Goal: Task Accomplishment & Management: Manage account settings

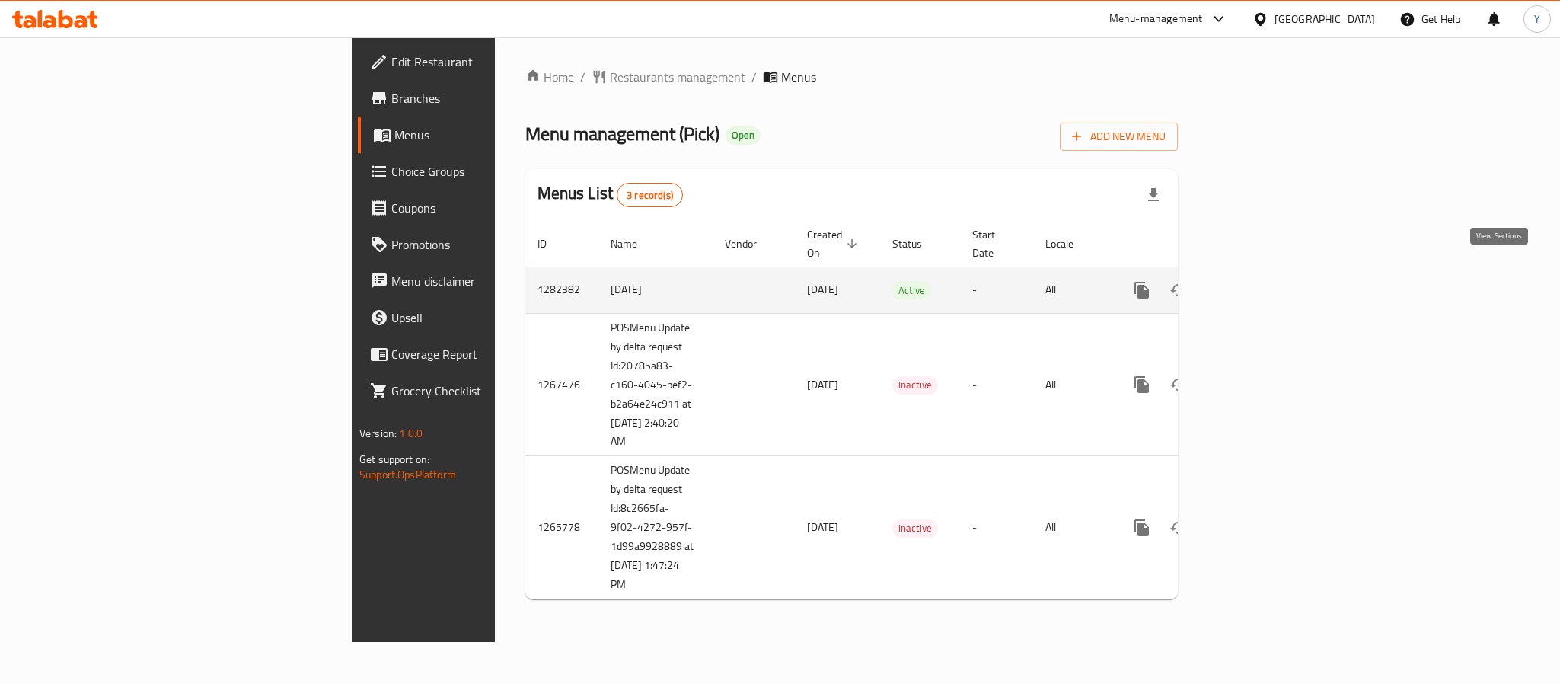
click at [1261, 281] on icon "enhanced table" at bounding box center [1252, 290] width 18 height 18
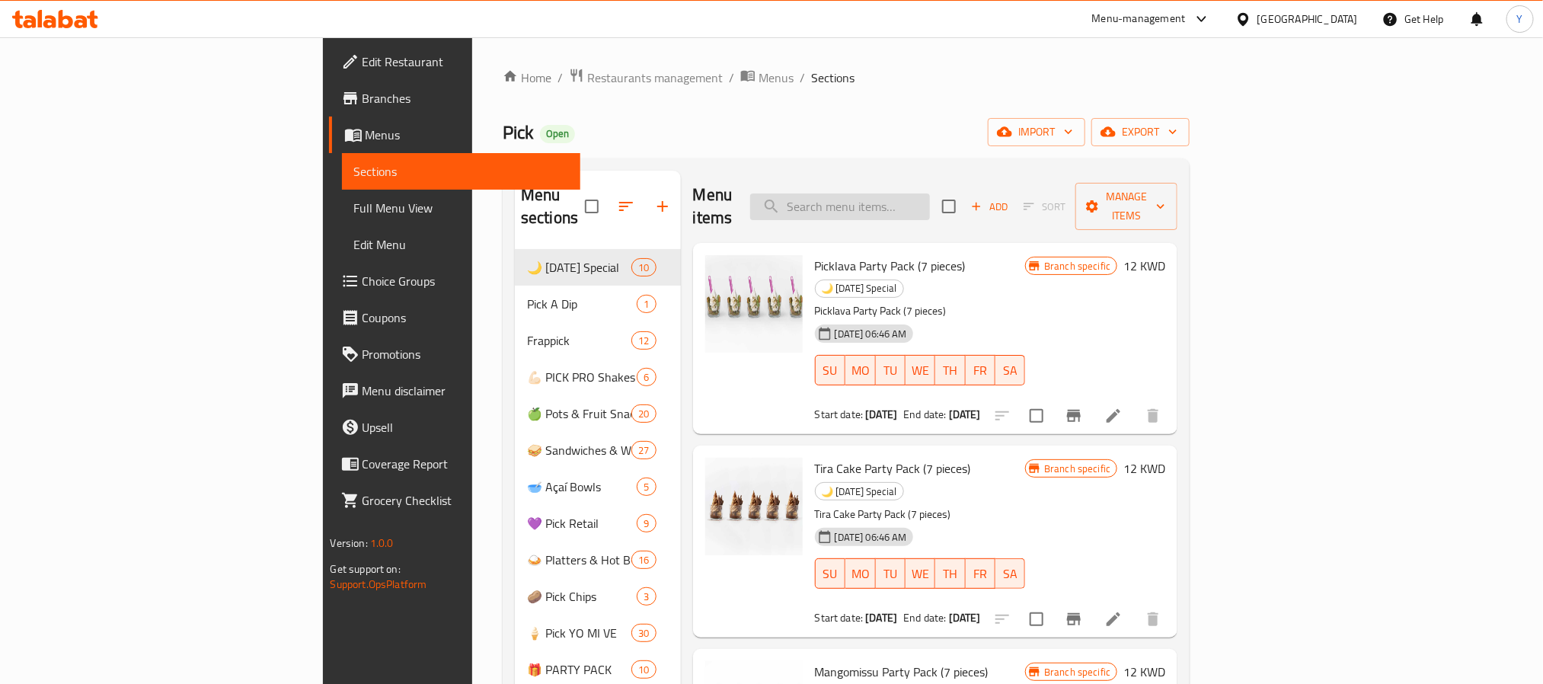
click at [930, 194] on input "search" at bounding box center [840, 206] width 180 height 27
paste input "banomi"
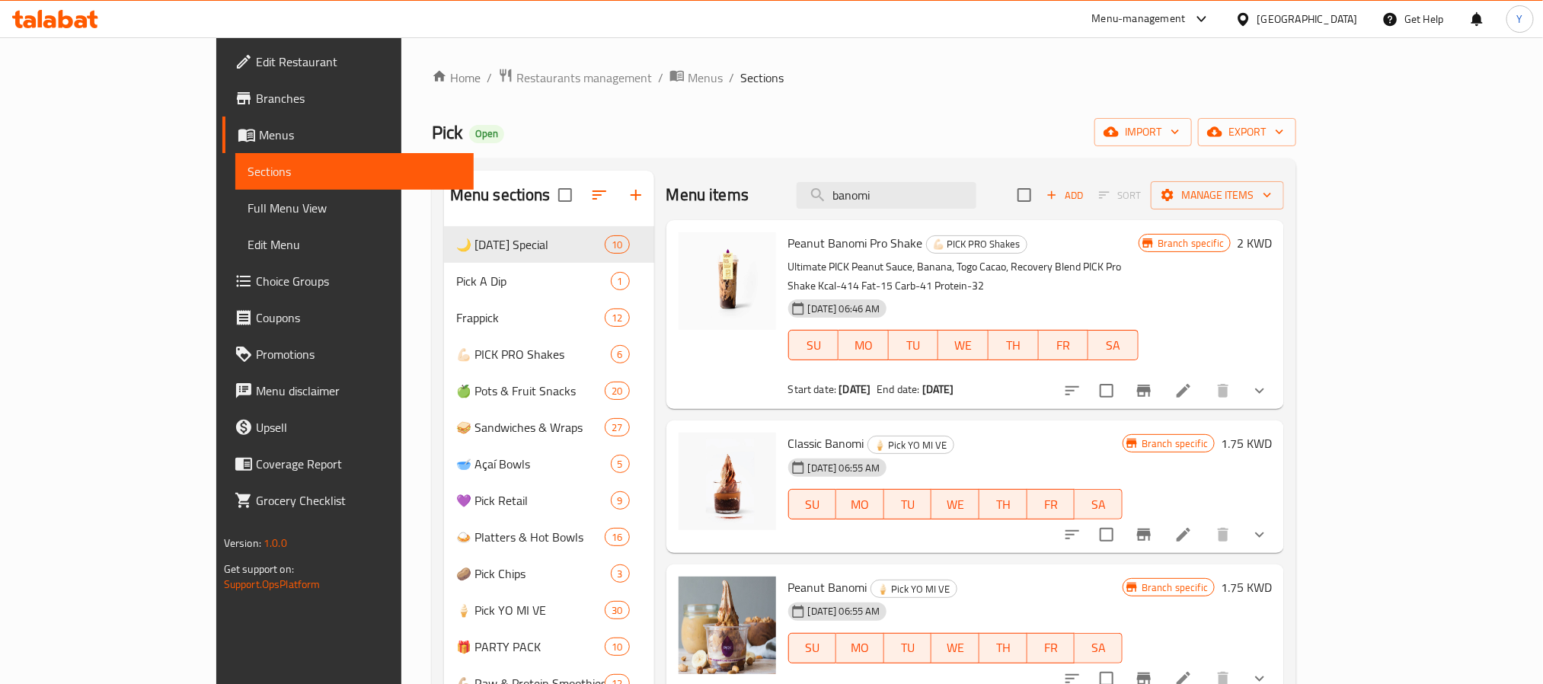
type input "banomi"
click at [1192, 381] on icon at bounding box center [1183, 390] width 18 height 18
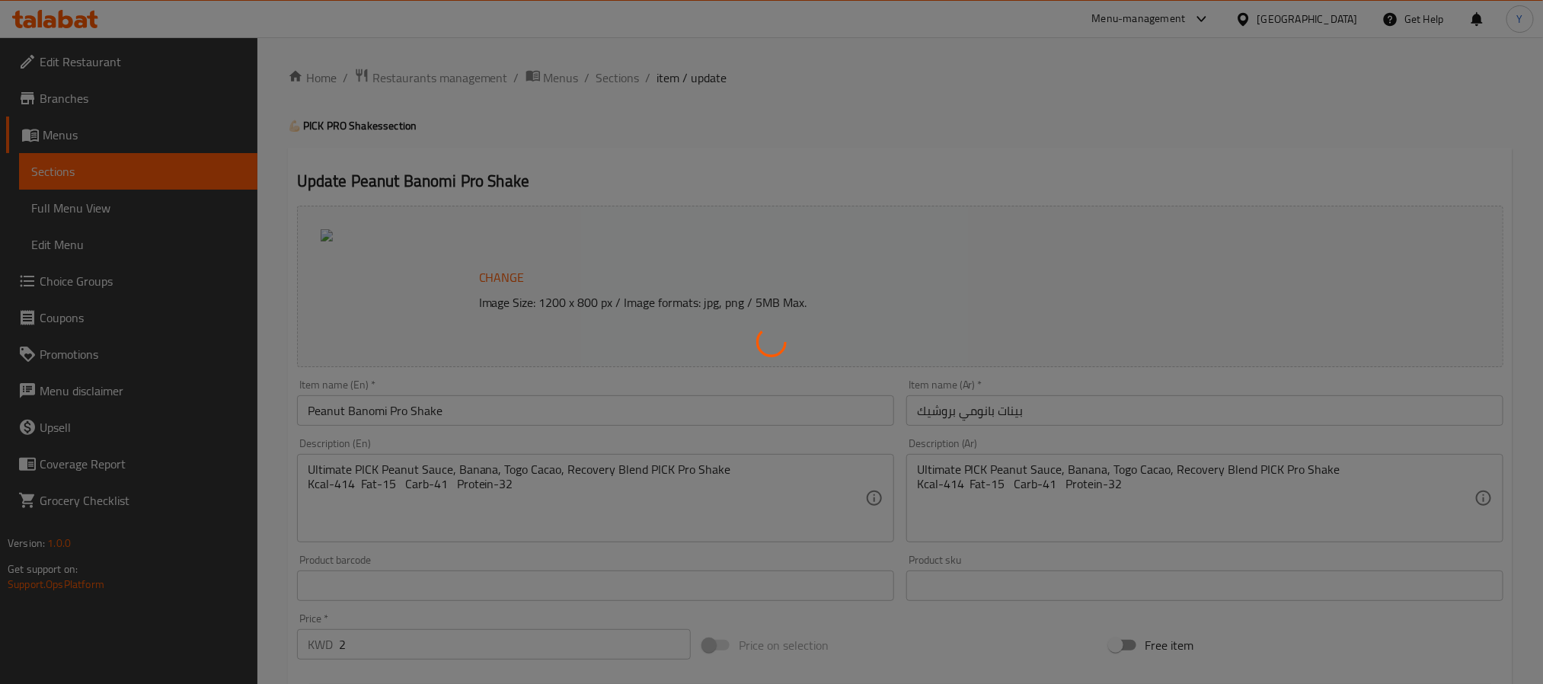
type input "Ice"
type input "0"
type input "1"
type input "Your Choice Of Syrup:"
type input "0"
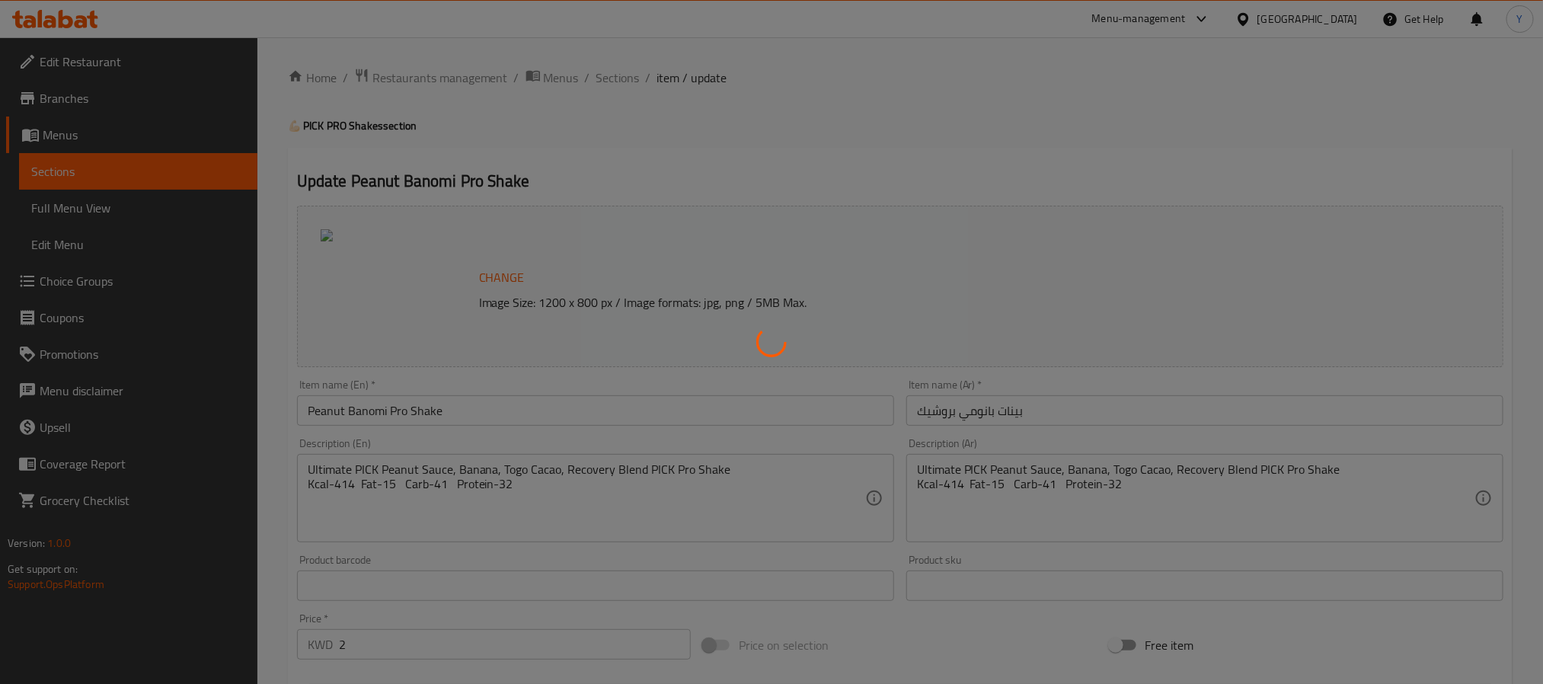
type input "1"
type input "Additional Toppings 1"
type input "0"
type input "10"
type input "Extra"
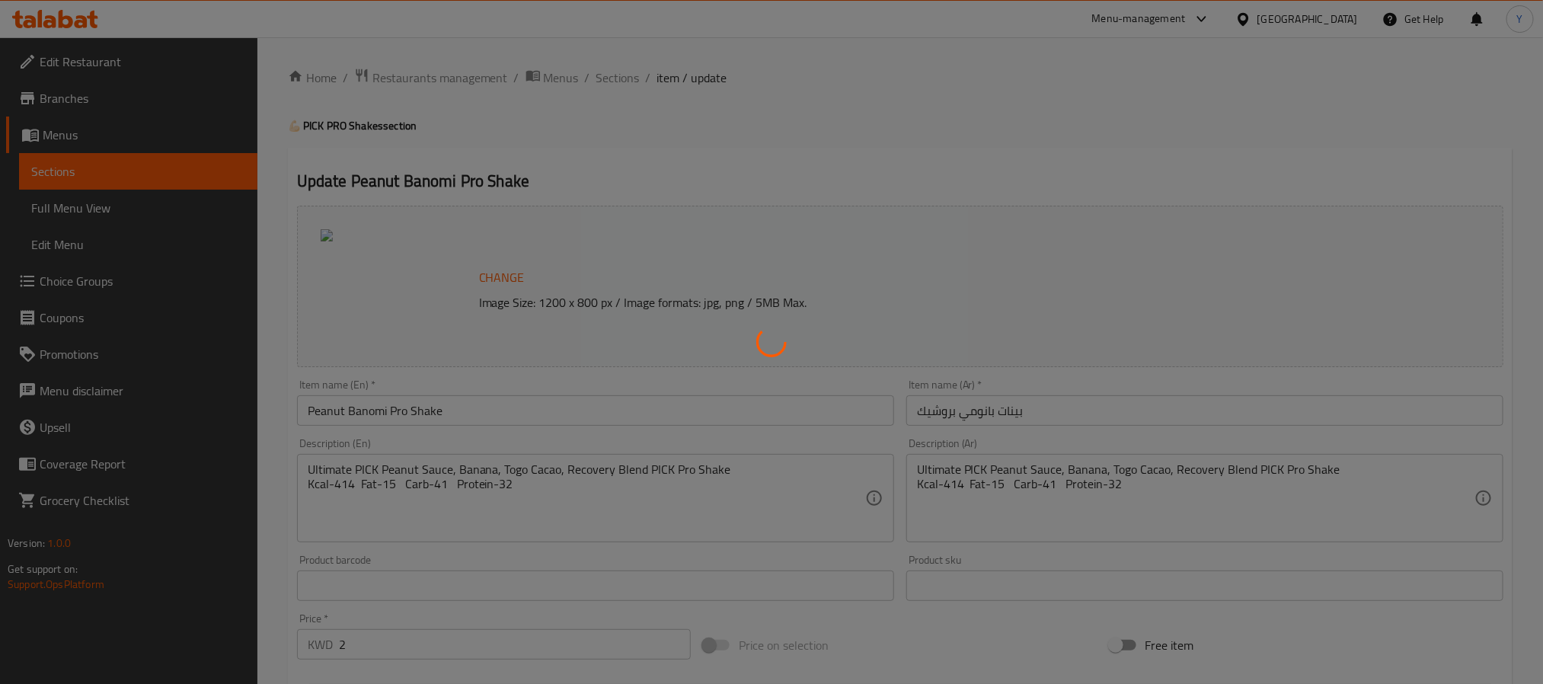
type input "0"
type input "3"
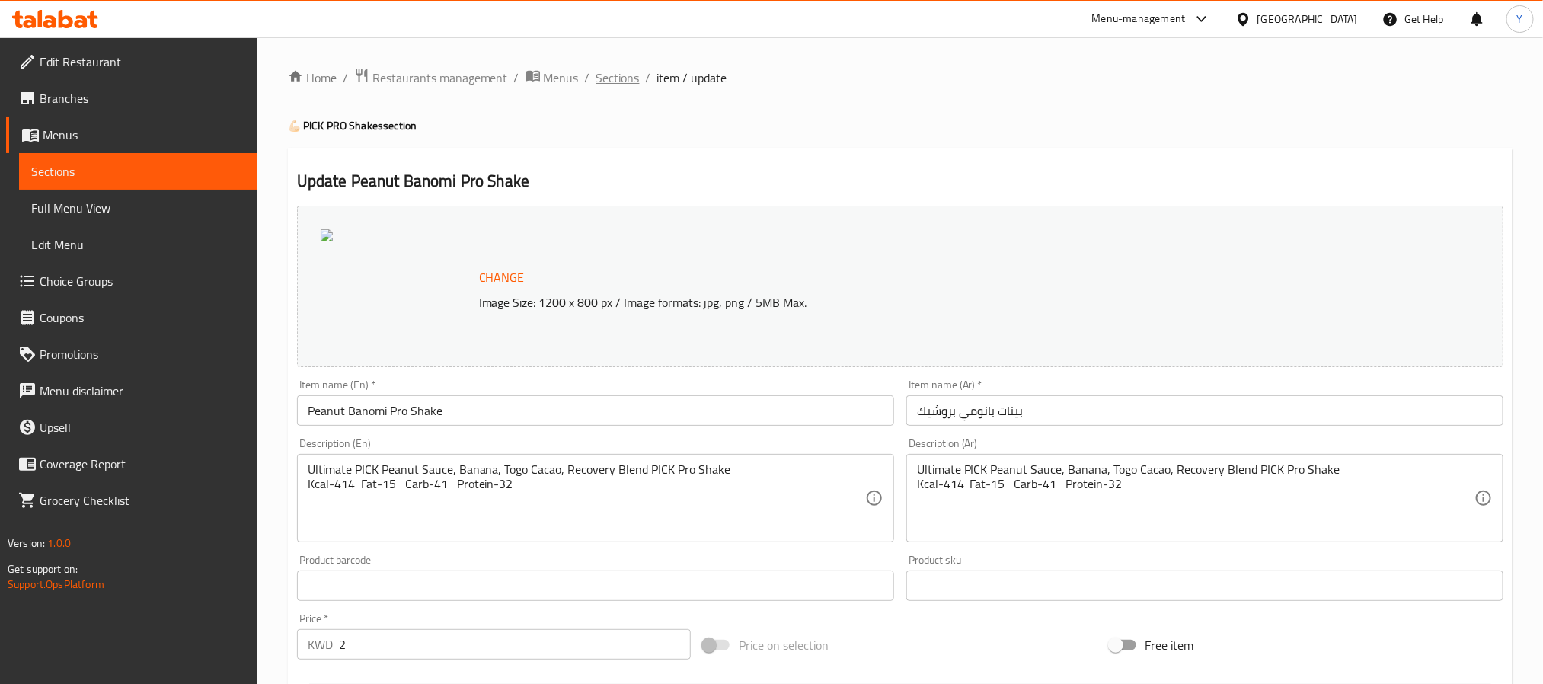
click at [612, 81] on span "Sections" at bounding box center [617, 78] width 43 height 18
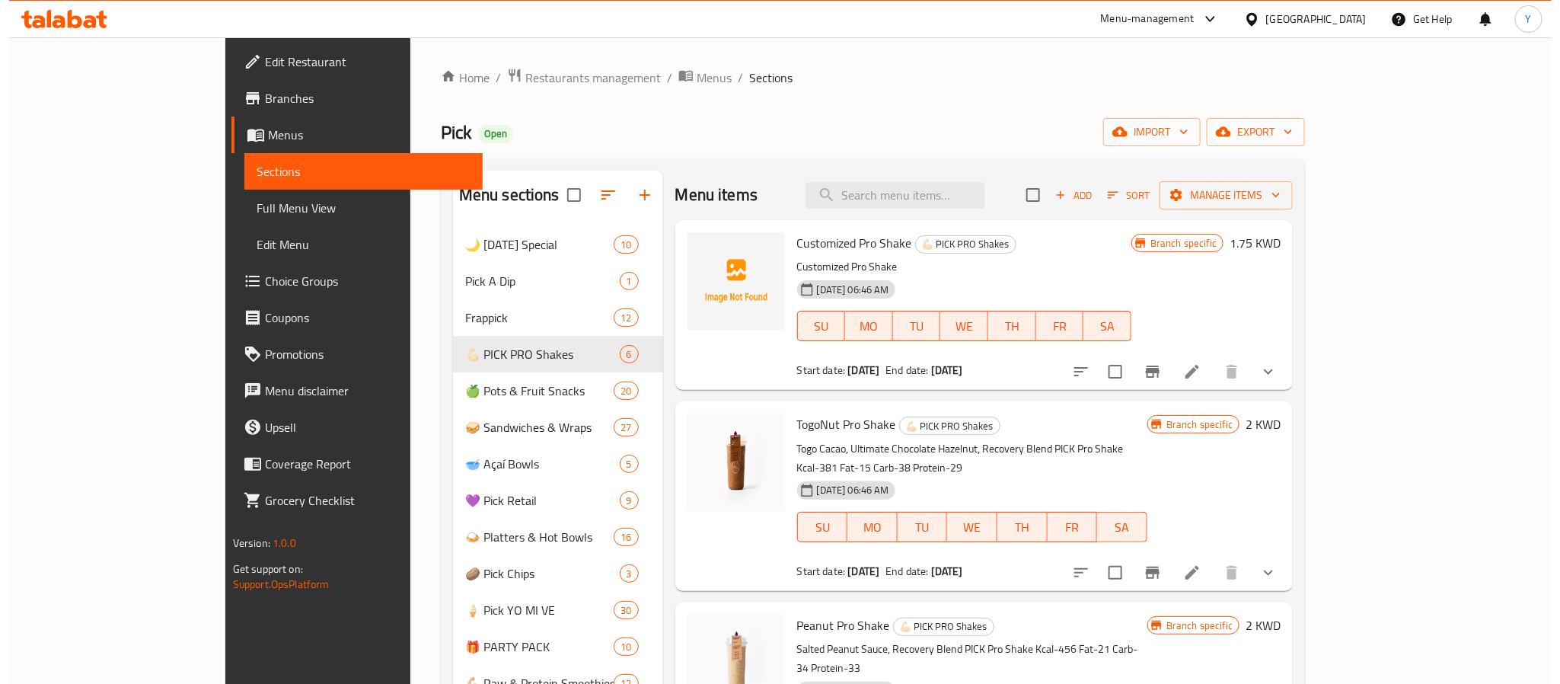
scroll to position [445, 0]
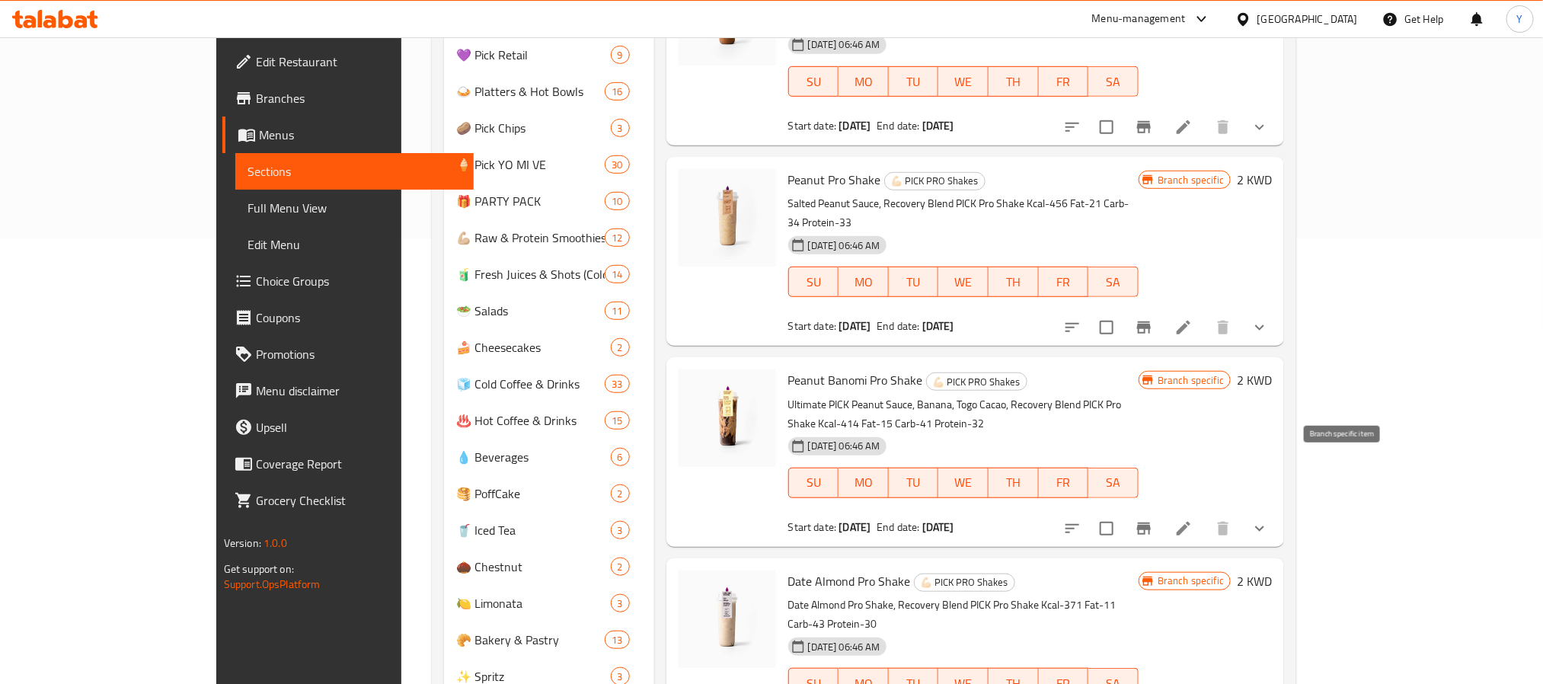
click at [1162, 510] on button "Branch-specific-item" at bounding box center [1143, 528] width 37 height 37
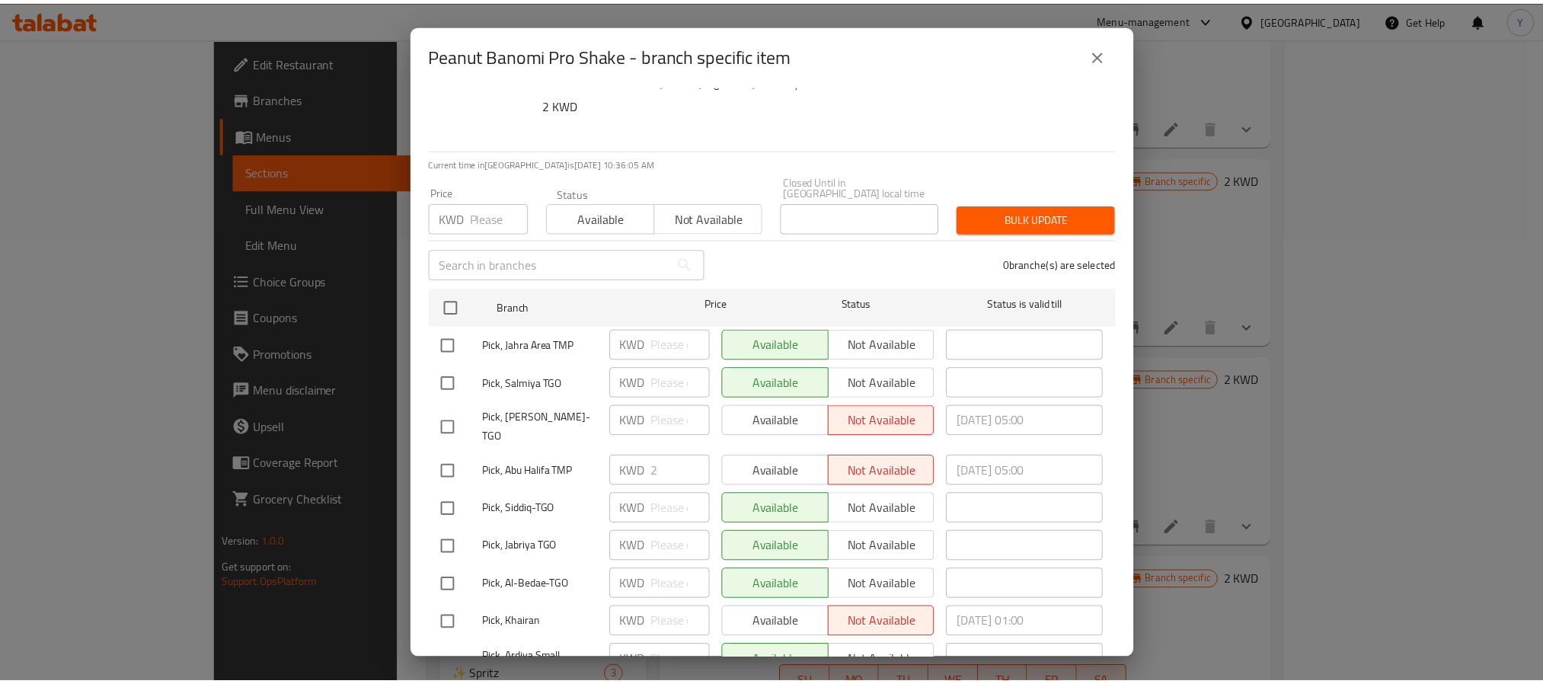
scroll to position [462, 0]
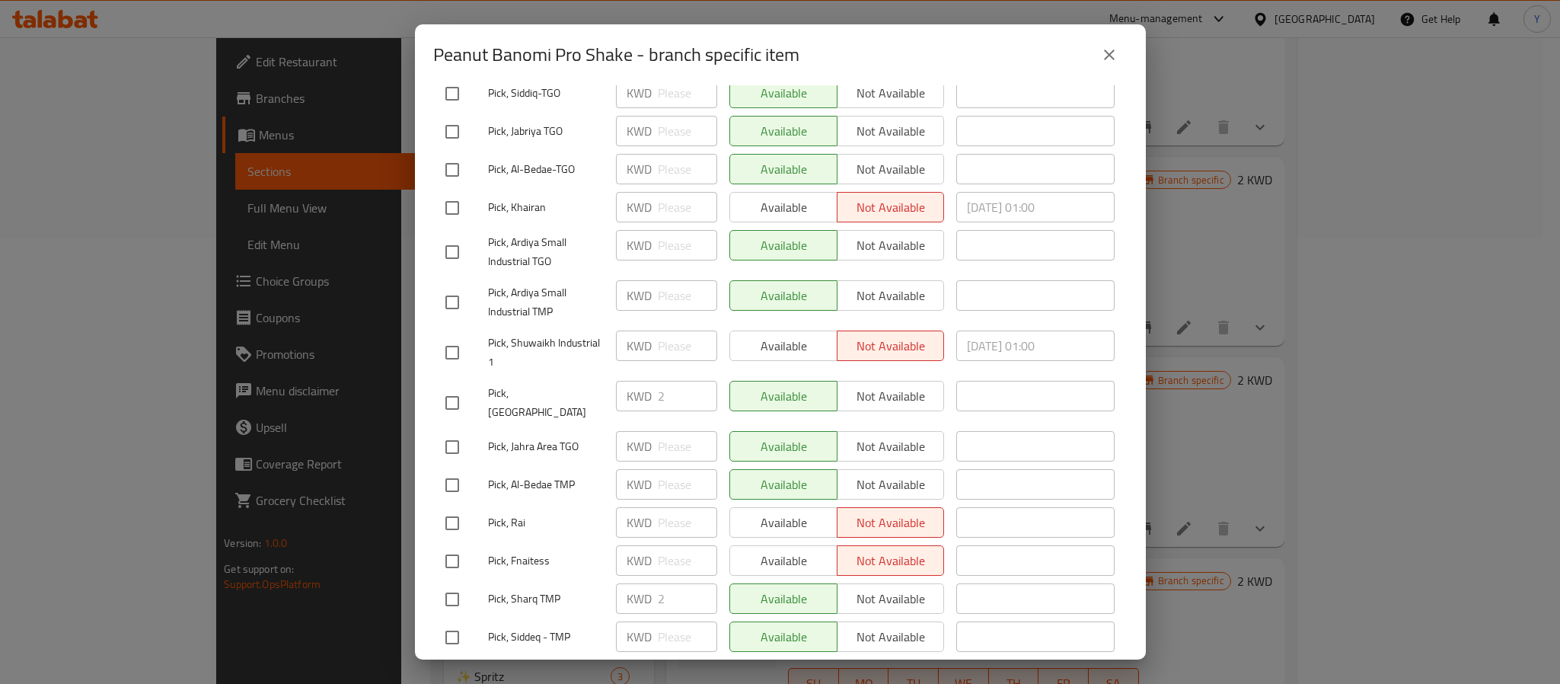
click at [1120, 59] on button "close" at bounding box center [1109, 55] width 37 height 37
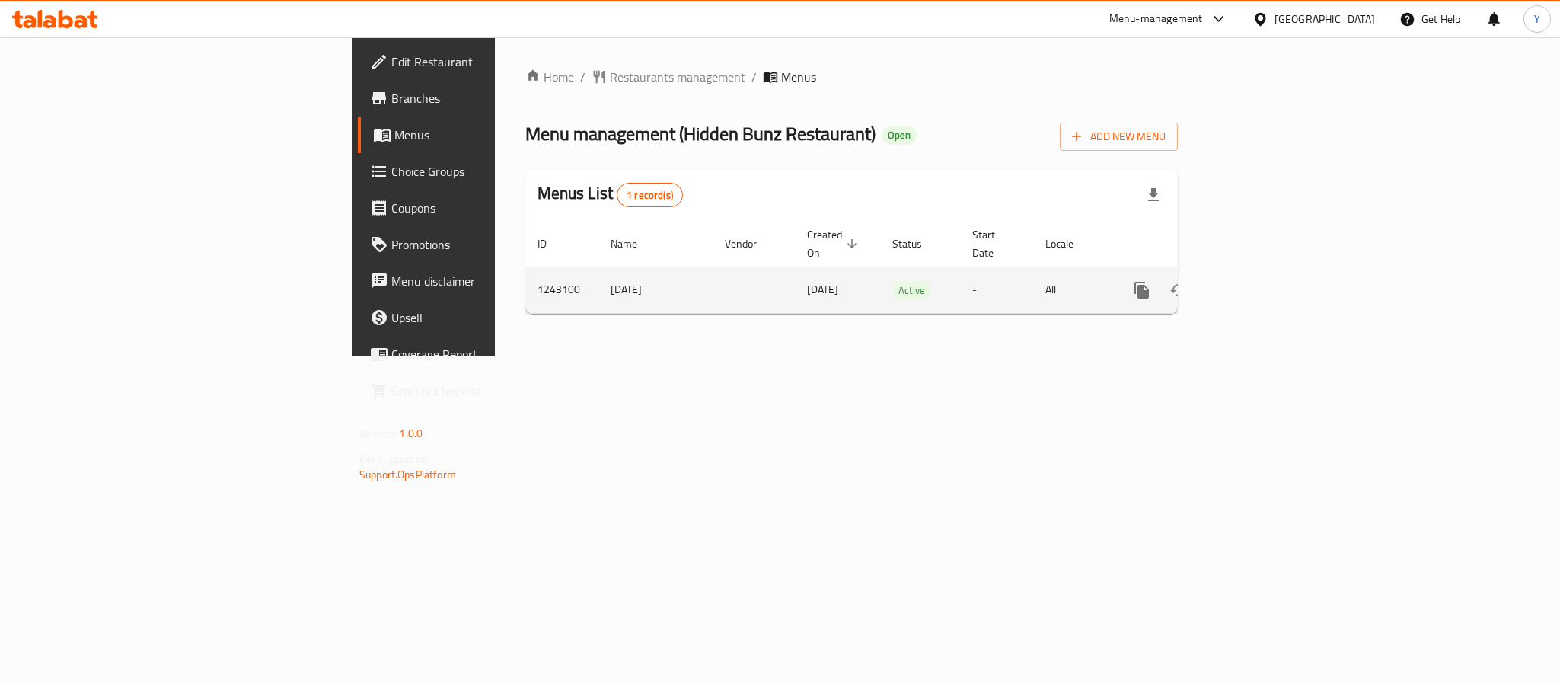
click at [1270, 276] on link "enhanced table" at bounding box center [1252, 290] width 37 height 37
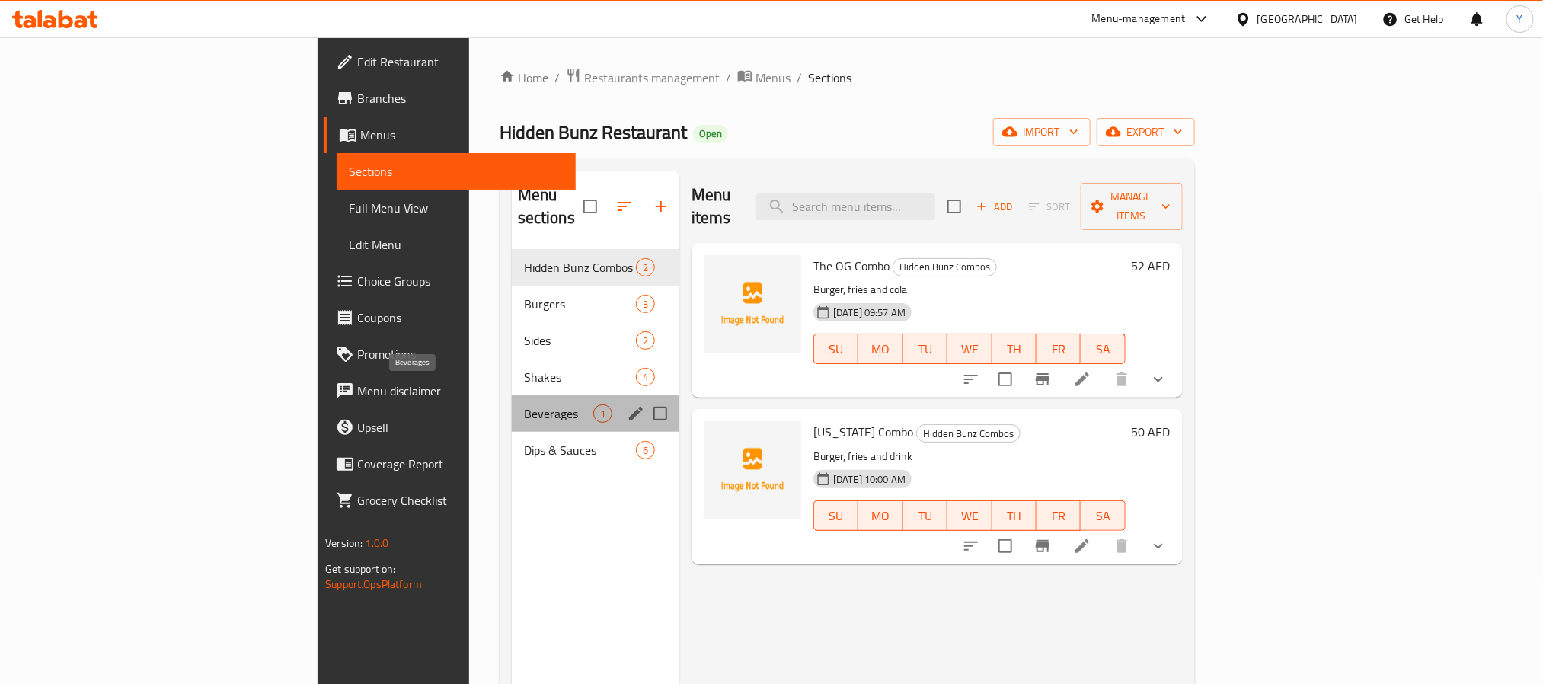
click at [524, 404] on span "Beverages" at bounding box center [558, 413] width 69 height 18
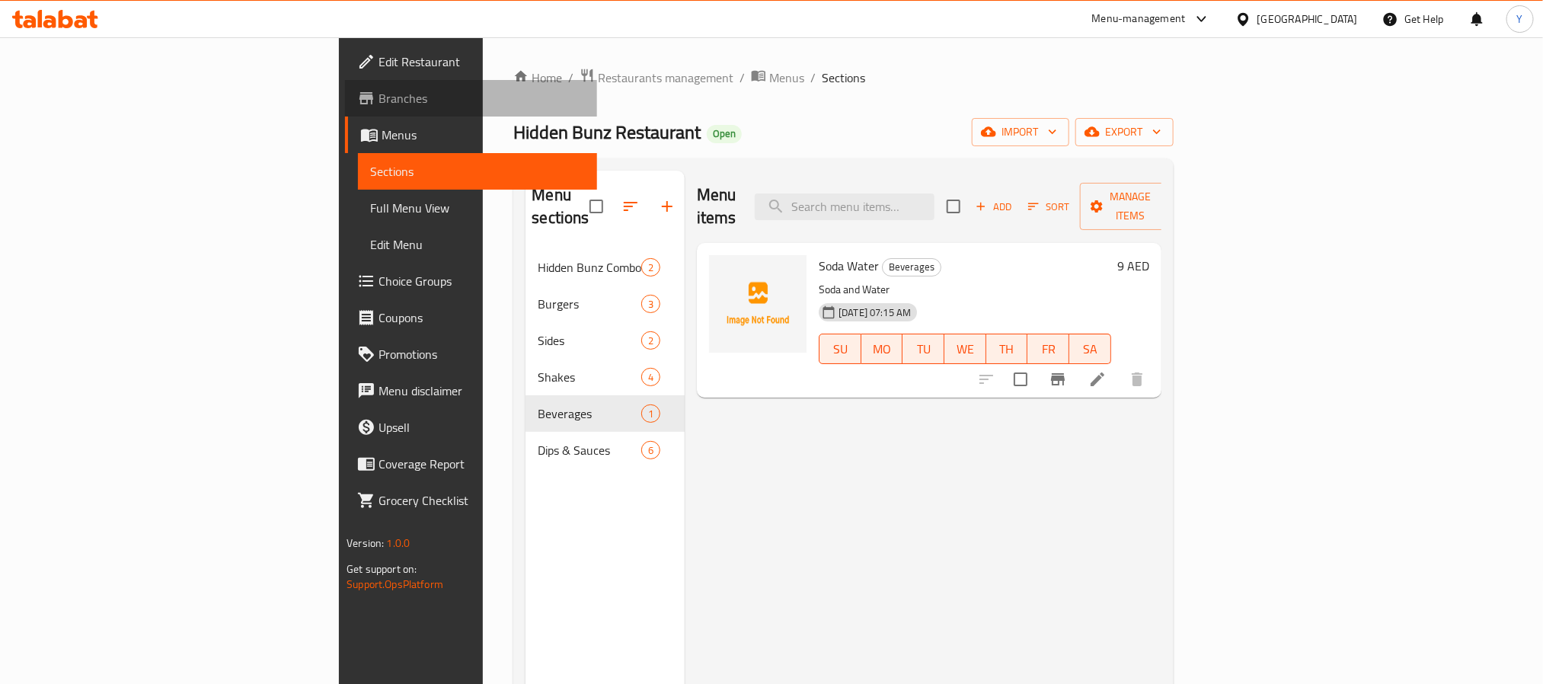
click at [345, 107] on link "Branches" at bounding box center [470, 98] width 251 height 37
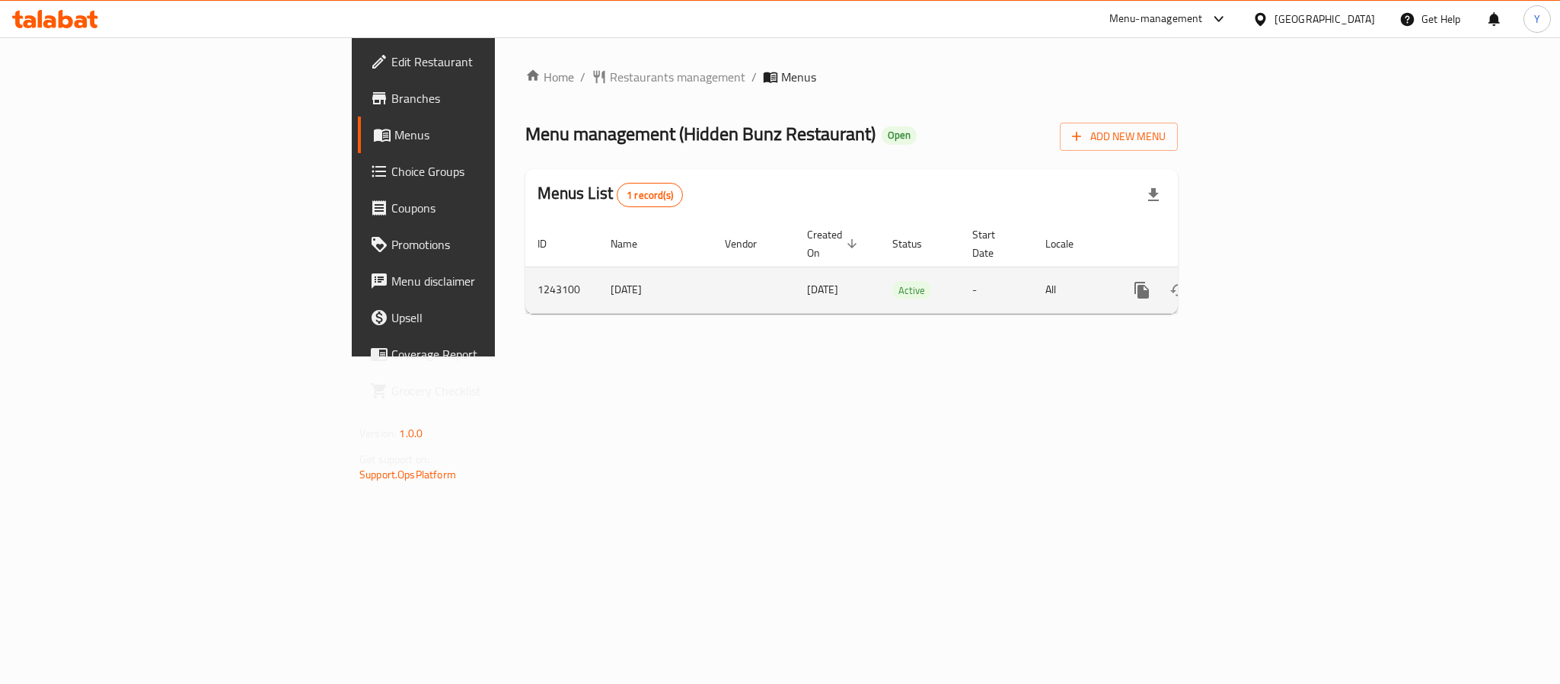
click at [1270, 272] on link "enhanced table" at bounding box center [1252, 290] width 37 height 37
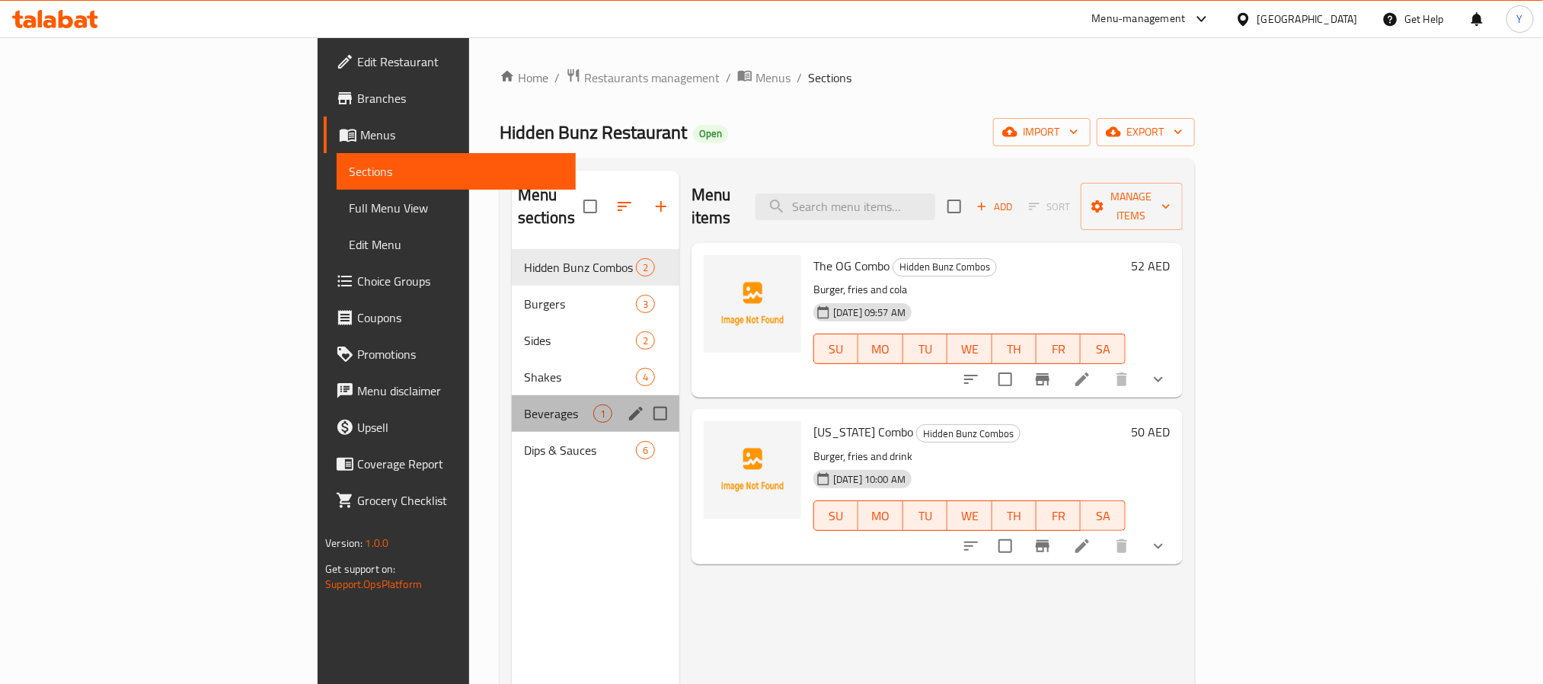
click at [512, 395] on div "Beverages 1" at bounding box center [596, 413] width 168 height 37
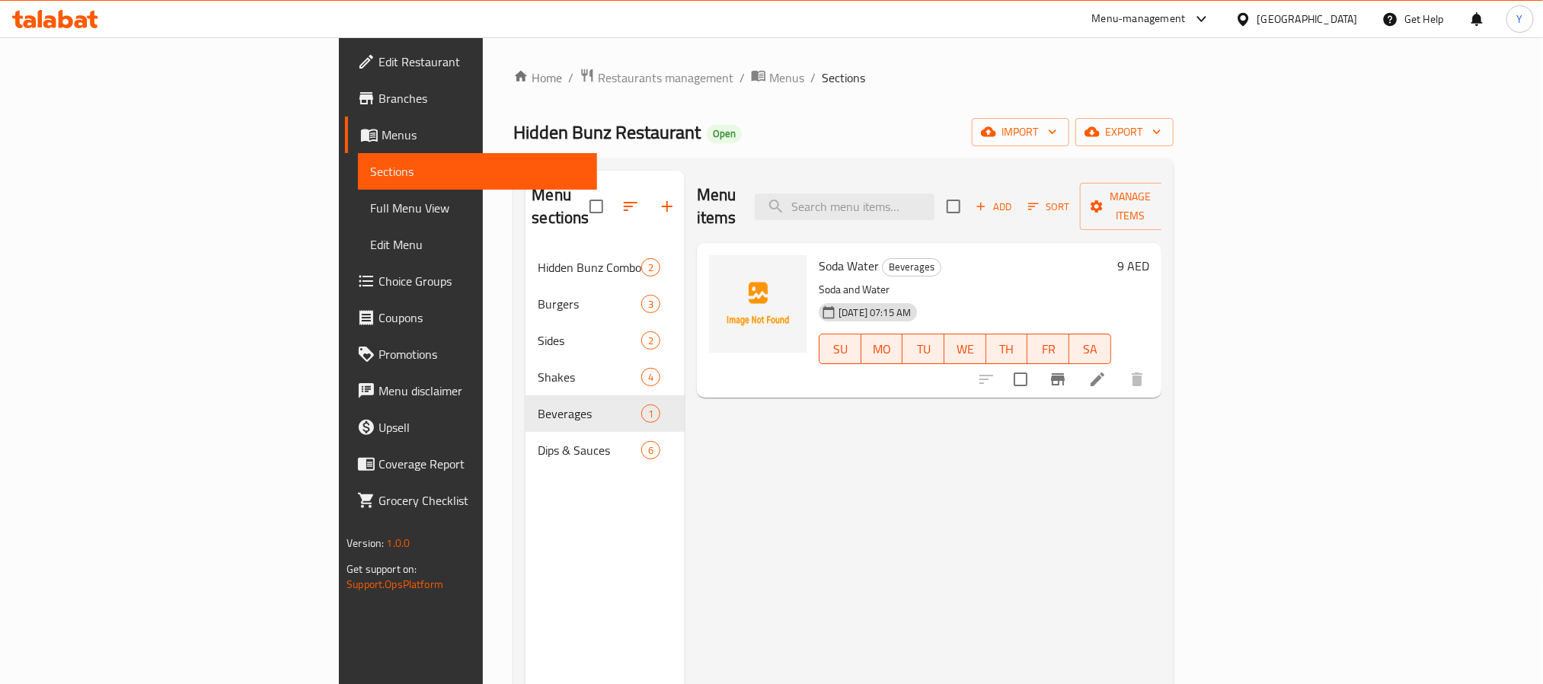
click at [819, 254] on span "Soda Water" at bounding box center [849, 265] width 60 height 23
click at [370, 162] on span "Sections" at bounding box center [477, 171] width 214 height 18
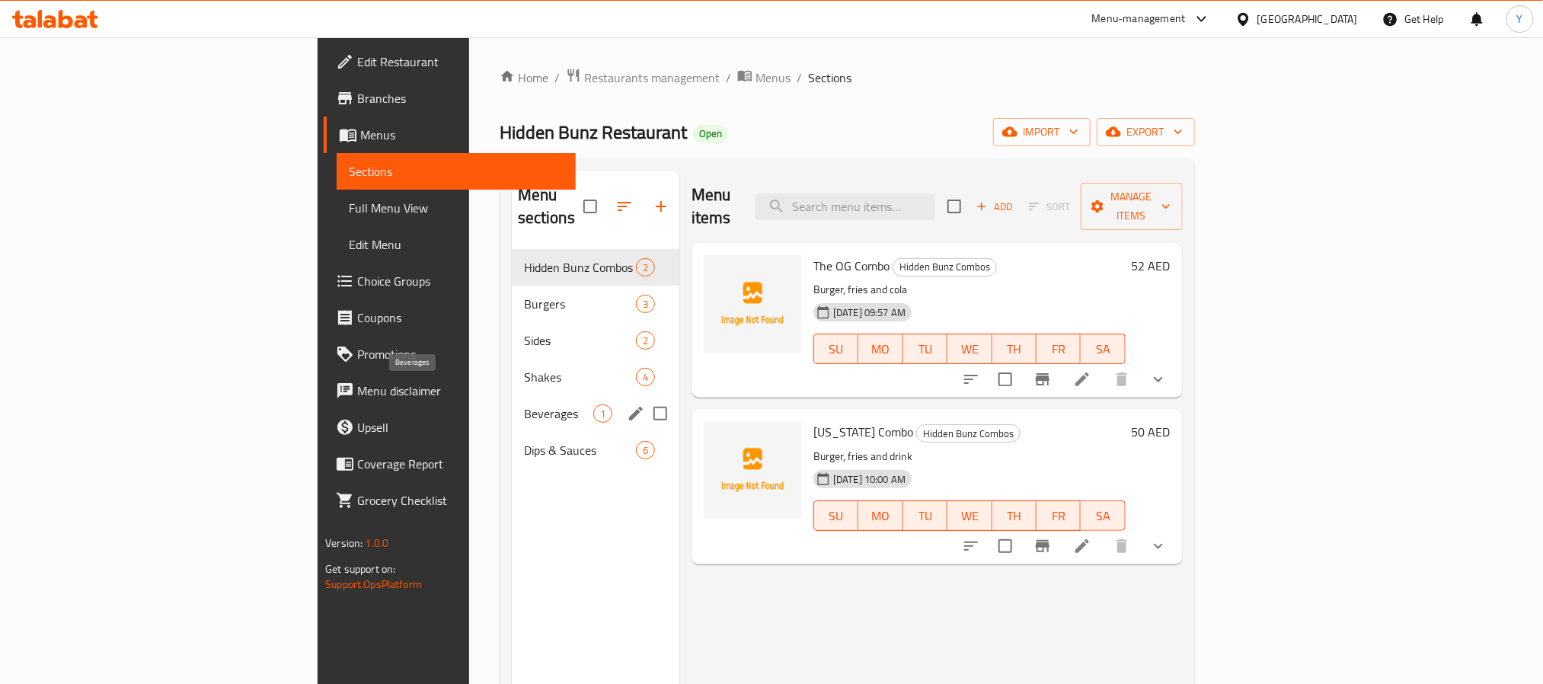
click at [512, 395] on div "Beverages 1" at bounding box center [596, 413] width 168 height 37
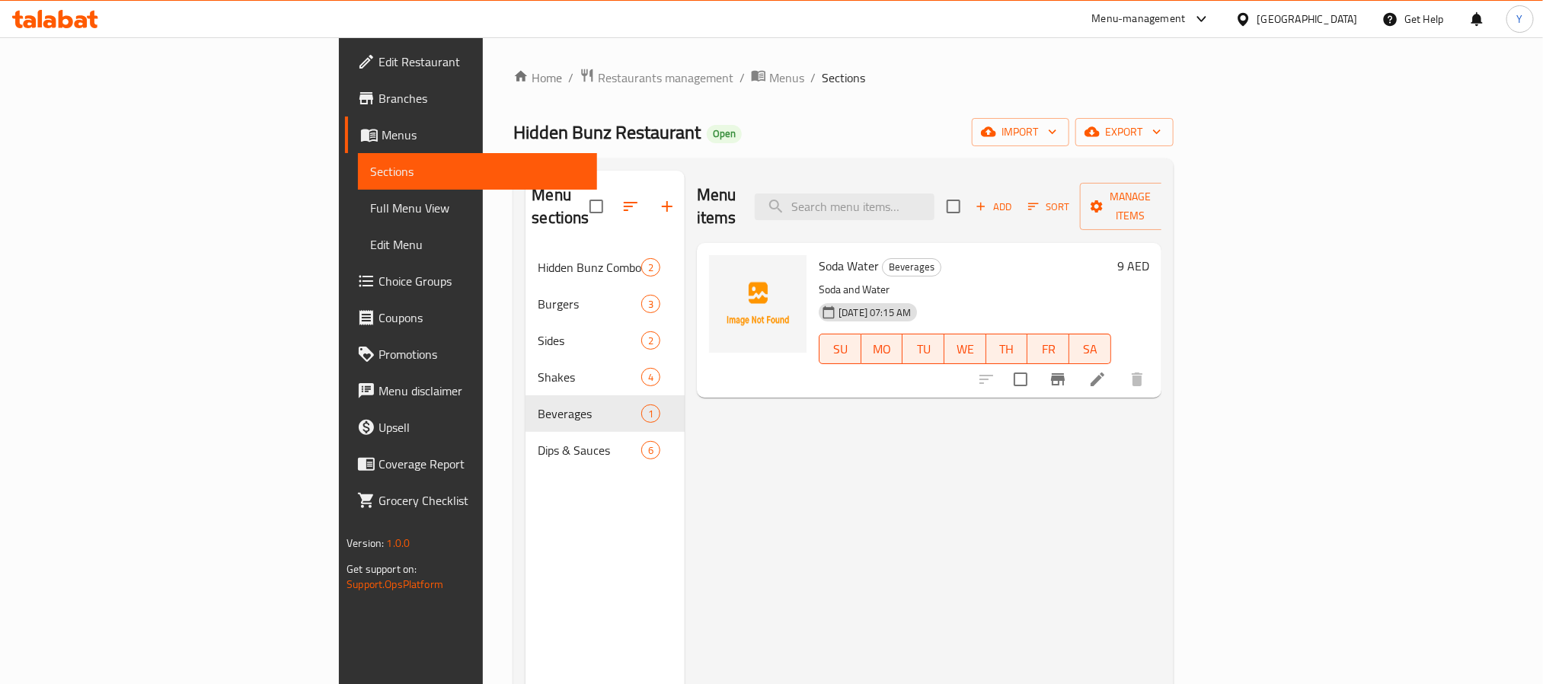
click at [819, 254] on span "Soda Water" at bounding box center [849, 265] width 60 height 23
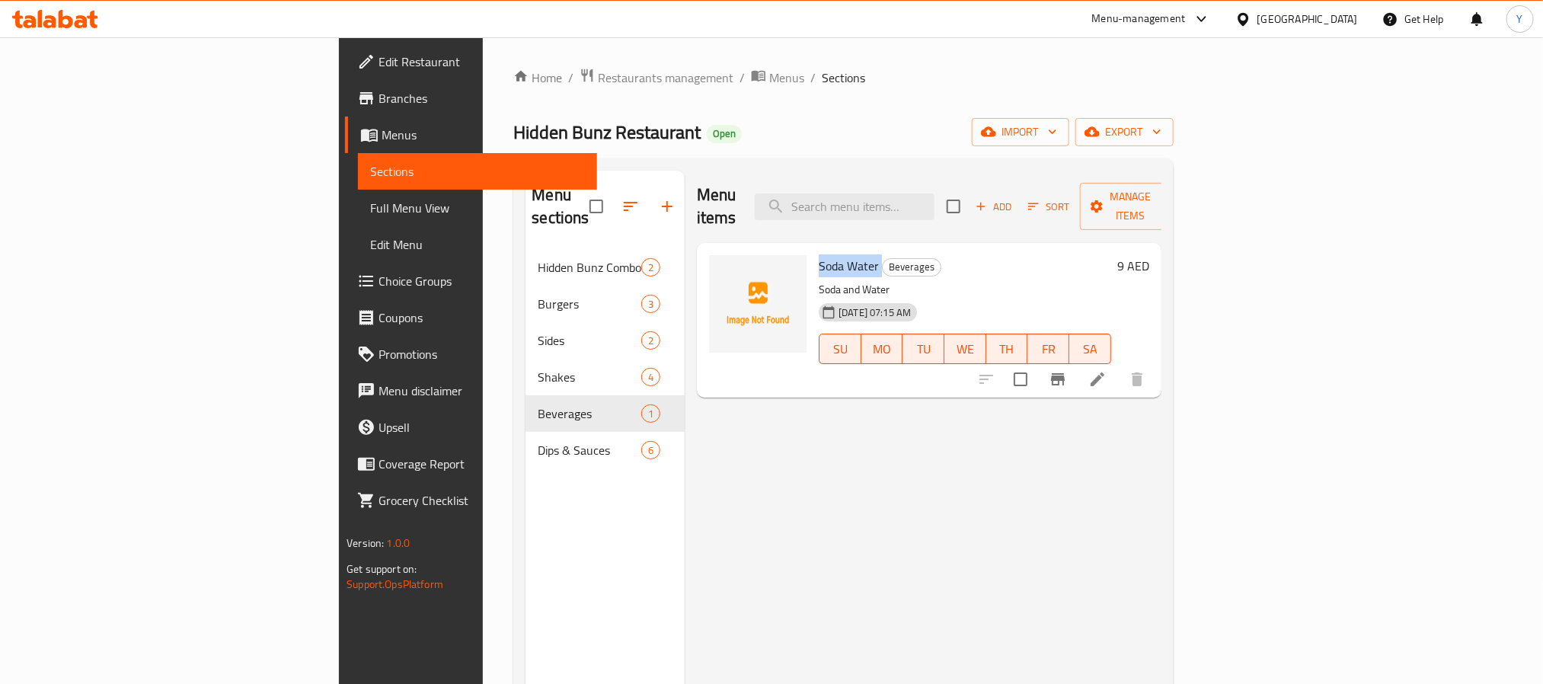
click at [819, 254] on span "Soda Water" at bounding box center [849, 265] width 60 height 23
click at [883, 258] on span "Beverages" at bounding box center [912, 267] width 58 height 18
click at [819, 254] on span "Soda Water" at bounding box center [849, 265] width 60 height 23
drag, startPoint x: 747, startPoint y: 238, endPoint x: 775, endPoint y: 263, distance: 38.3
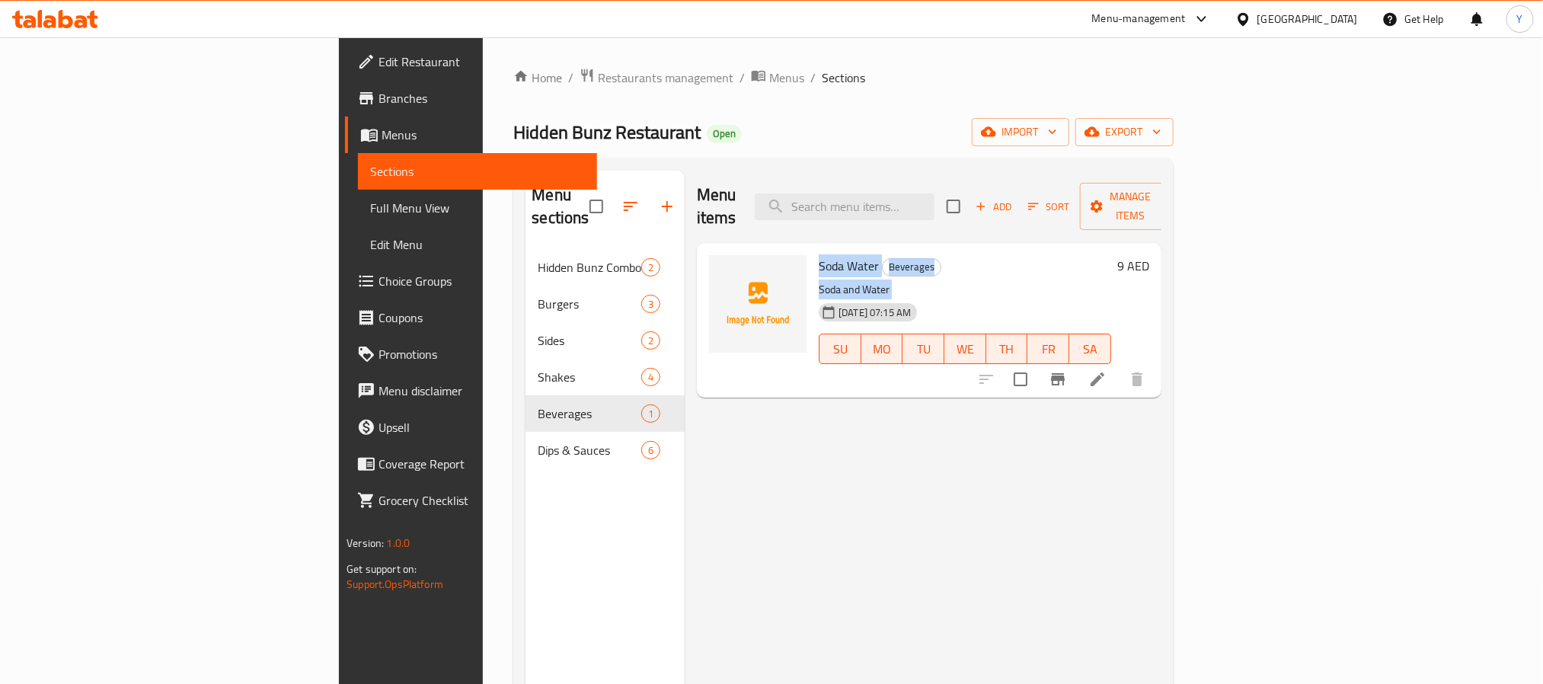
click at [812, 263] on div "Soda Water Beverages Soda and Water [DATE] 07:15 AM SU MO TU WE TH FR SA" at bounding box center [964, 320] width 305 height 142
click at [685, 592] on div "Menu items Add Sort Manage items Soda Water Beverages Soda and Water [DATE] 07:…" at bounding box center [923, 513] width 477 height 684
